Goal: Task Accomplishment & Management: Use online tool/utility

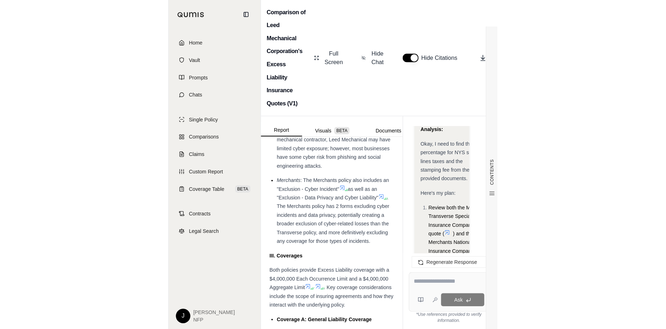
scroll to position [142, 0]
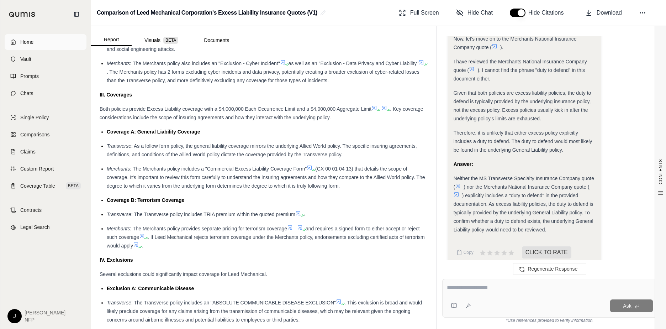
click at [23, 41] on span "Home" at bounding box center [26, 41] width 13 height 7
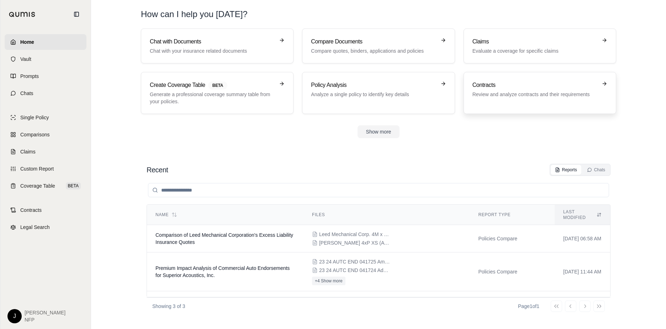
click at [578, 98] on div "Contracts Review and analyze contracts and their requirements" at bounding box center [540, 93] width 135 height 24
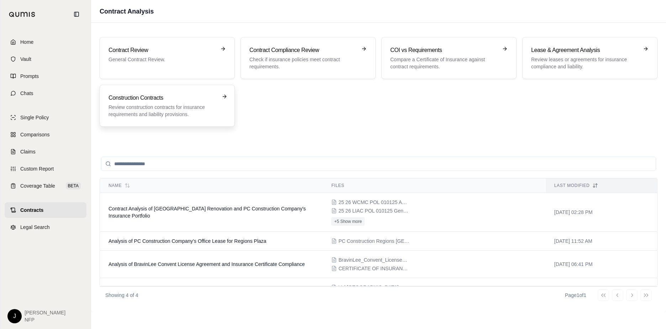
click at [181, 107] on p "Review construction contracts for insurance requirements and liability provisio…" at bounding box center [162, 111] width 107 height 14
